Goal: Transaction & Acquisition: Subscribe to service/newsletter

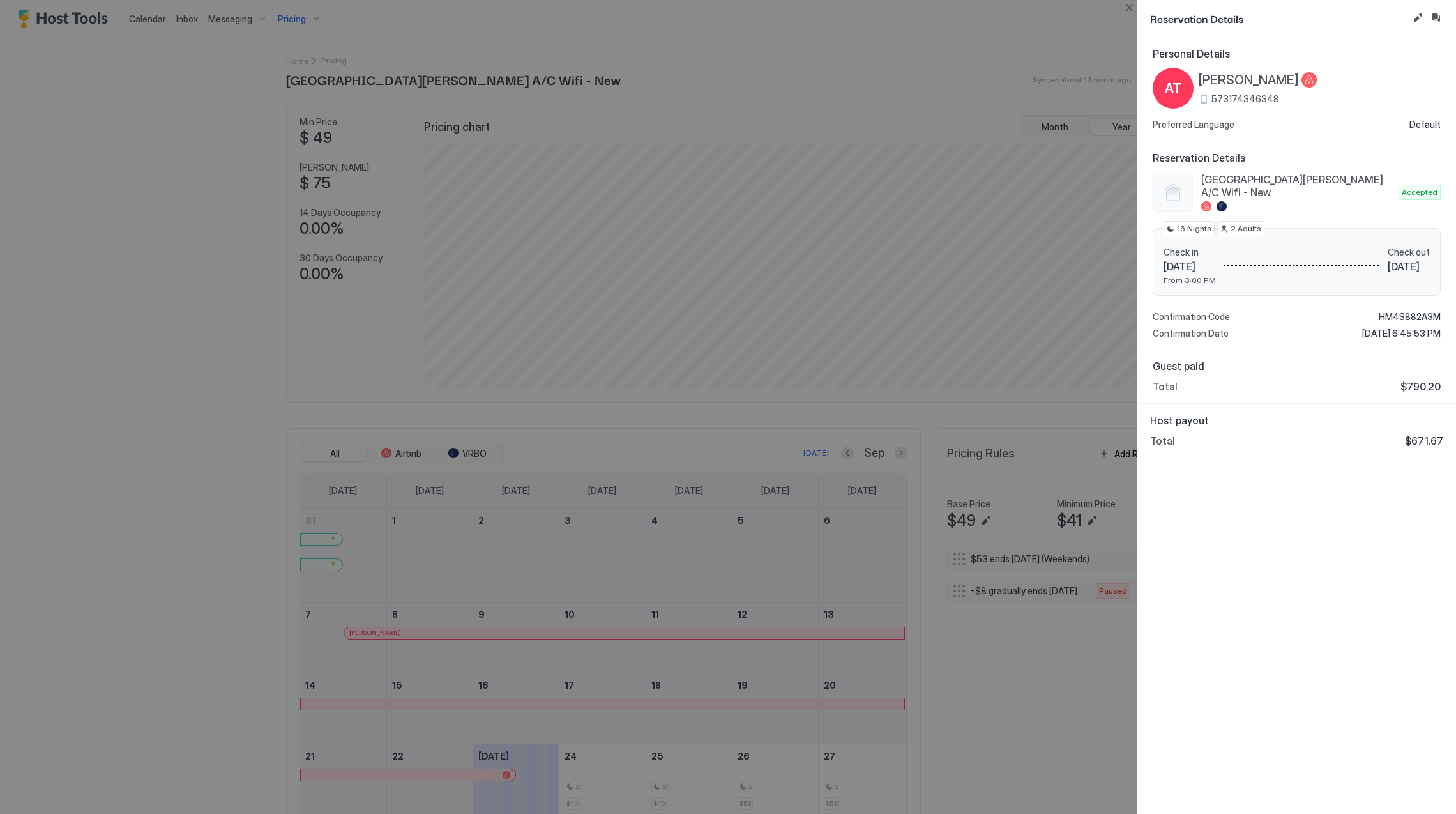
click at [537, 233] on div at bounding box center [728, 407] width 1456 height 814
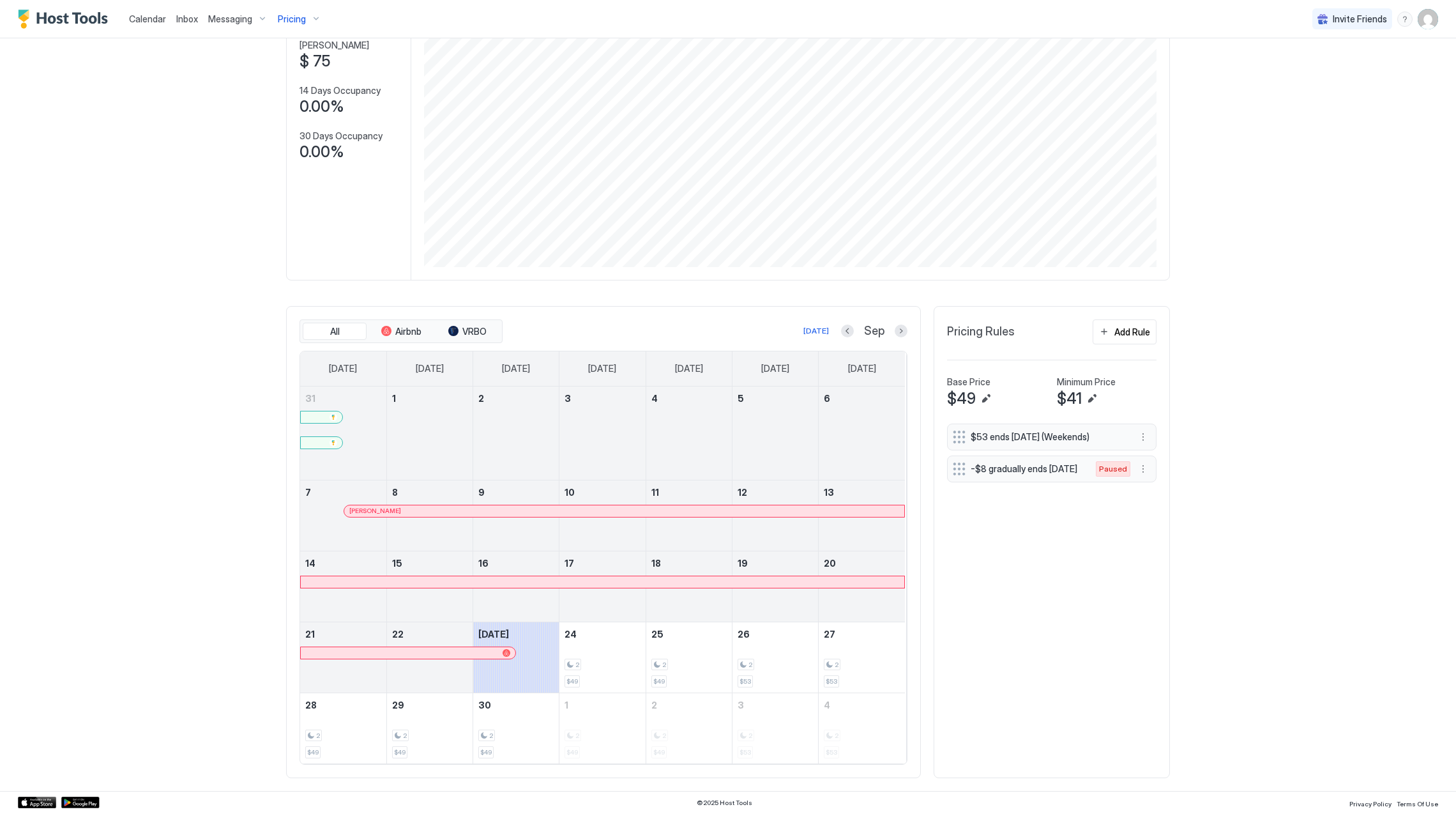
click at [297, 21] on span "Pricing" at bounding box center [292, 19] width 28 height 12
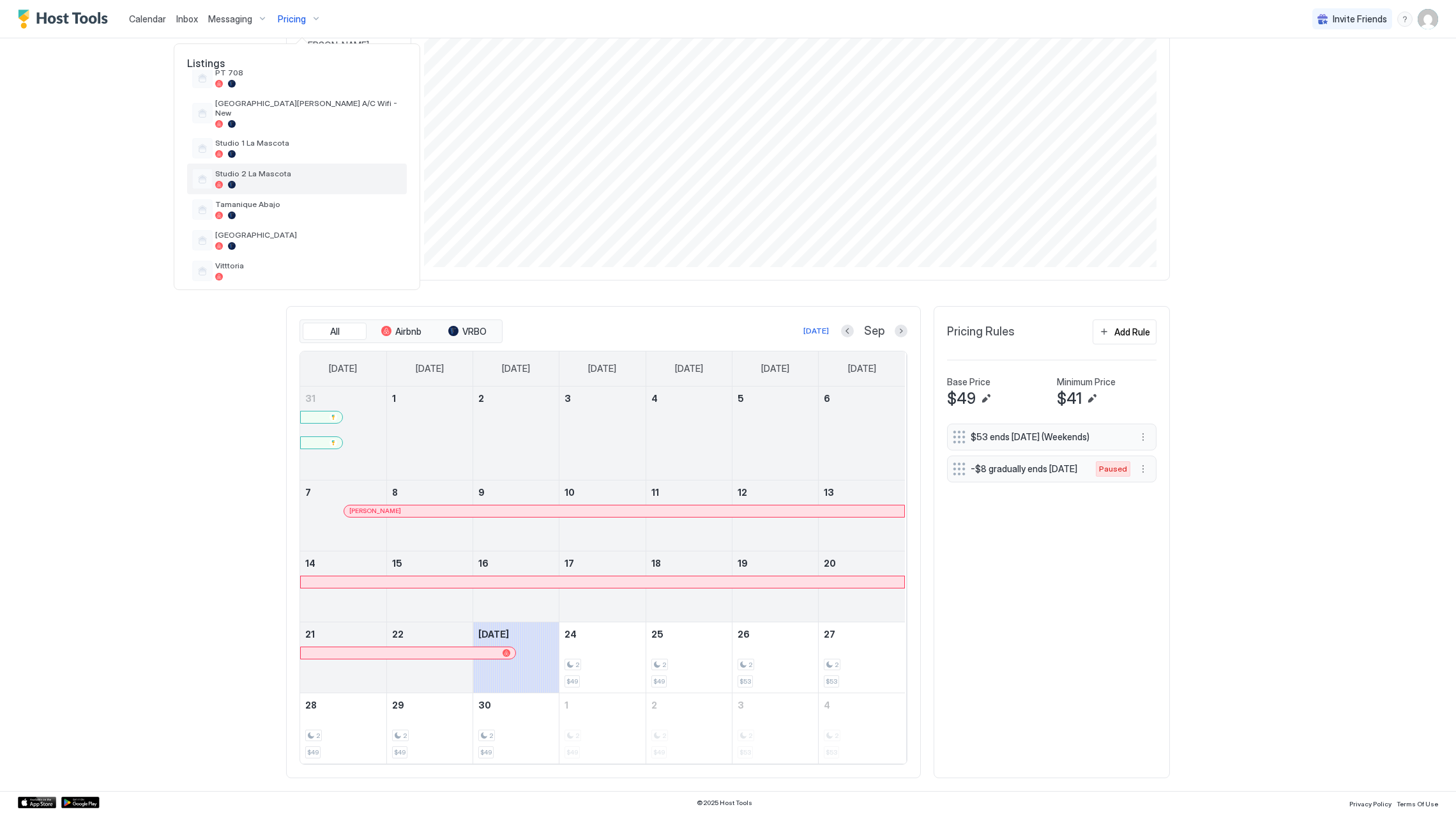
scroll to position [373, 0]
click at [271, 136] on div at bounding box center [308, 138] width 186 height 8
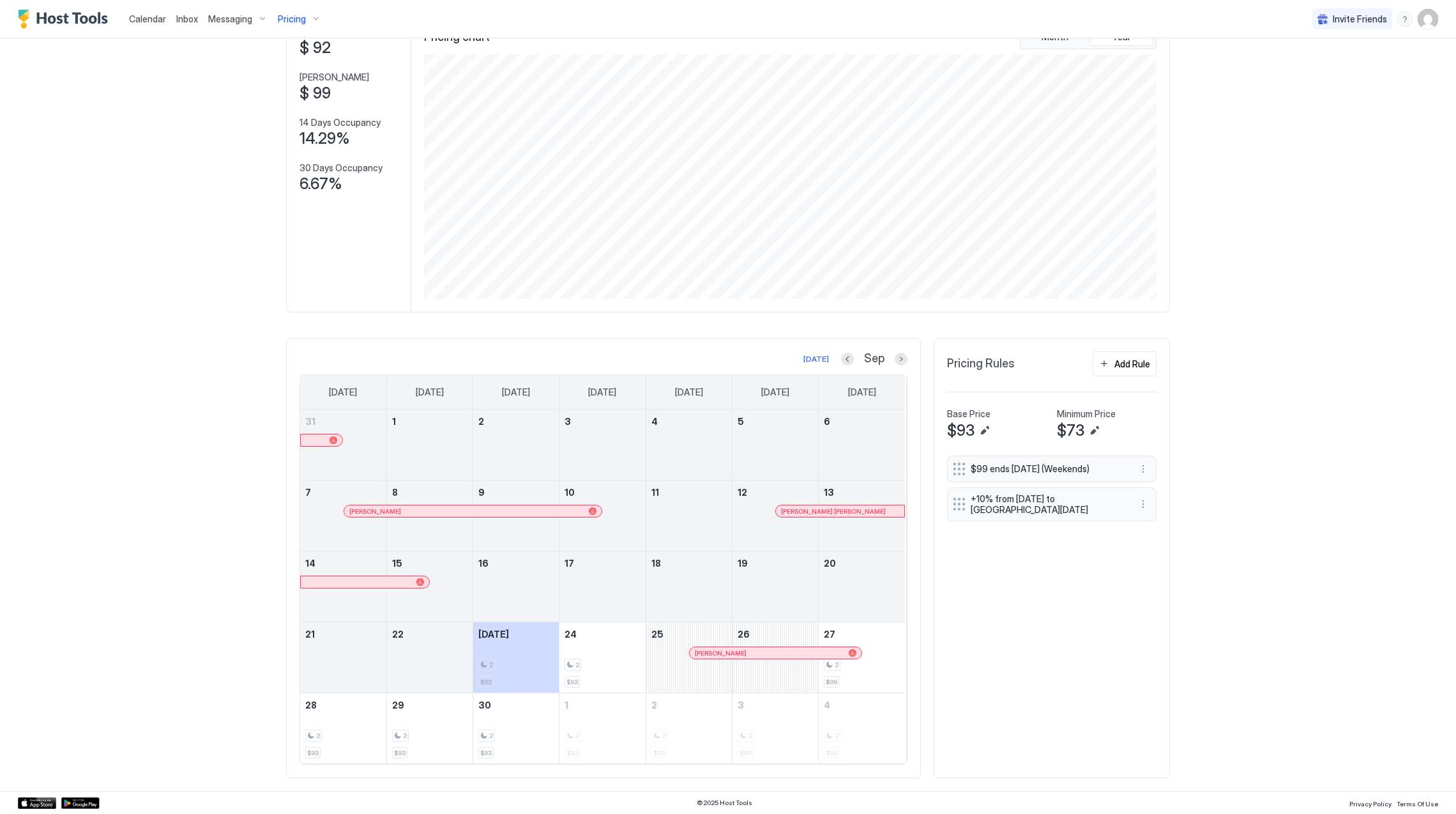
click at [300, 30] on button "Pricing" at bounding box center [299, 19] width 54 height 37
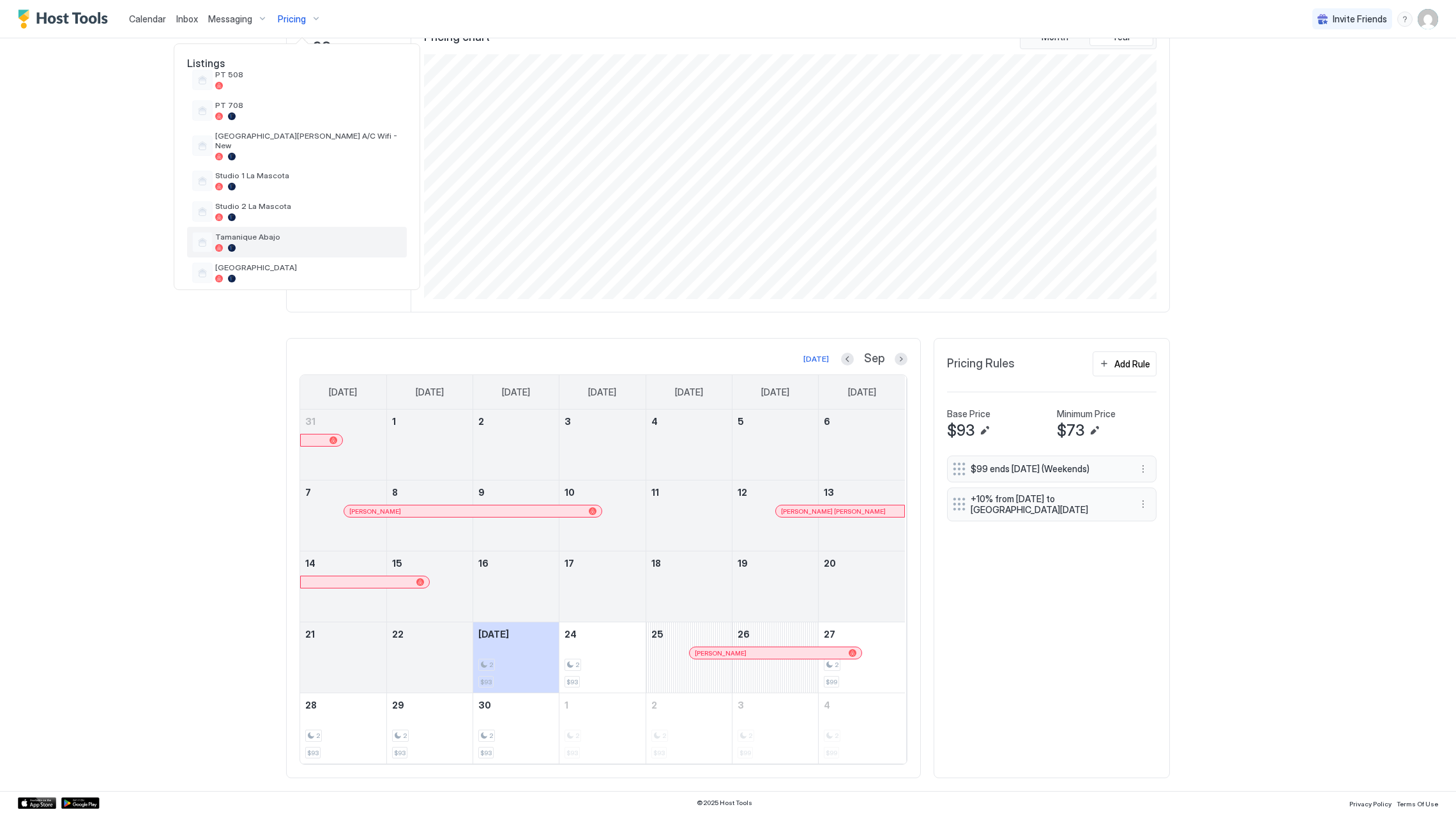
scroll to position [458, 0]
click at [302, 273] on div "Vitttoria" at bounding box center [297, 271] width 220 height 31
